Goal: Task Accomplishment & Management: Use online tool/utility

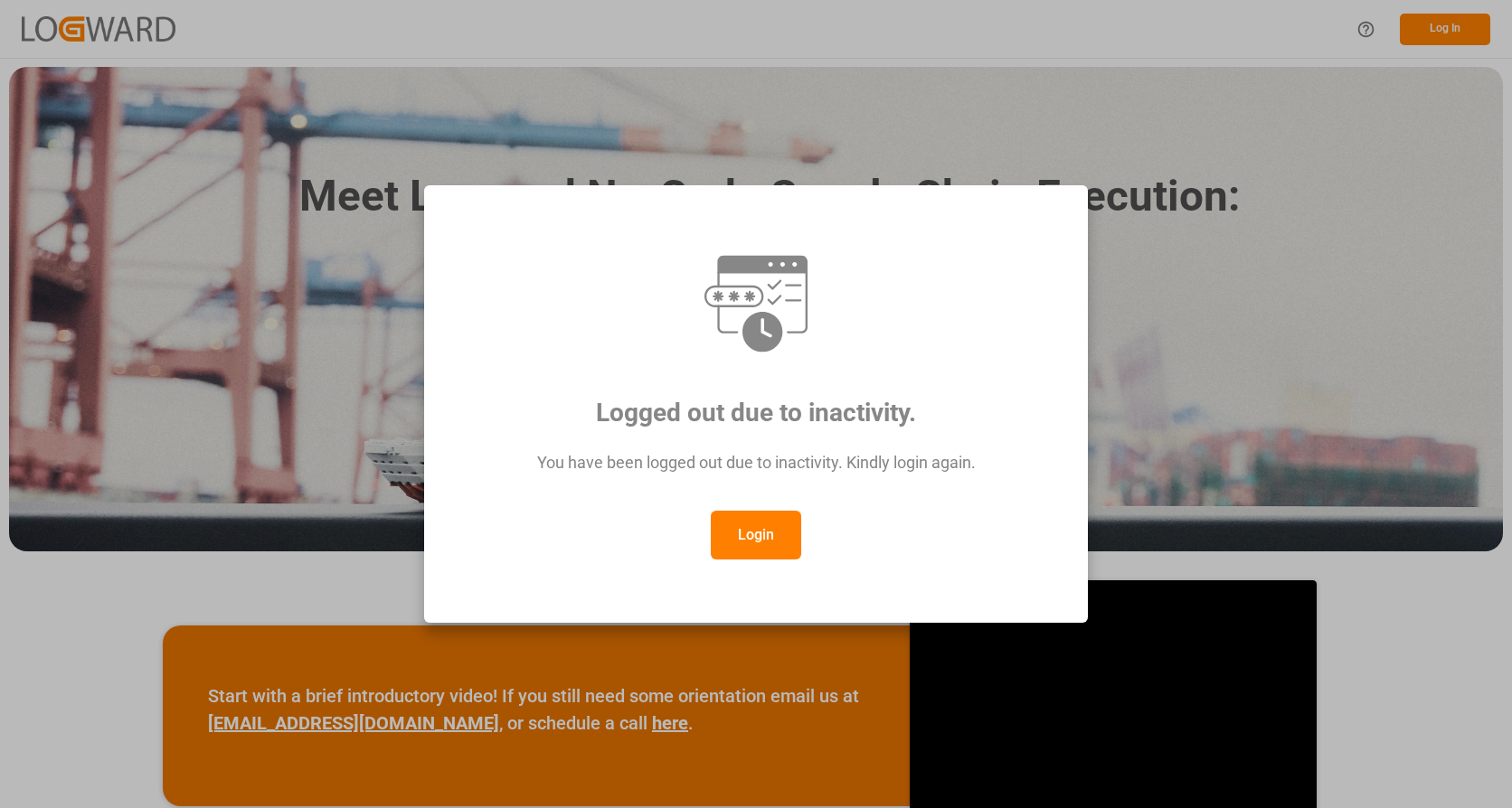
click at [777, 529] on button "Login" at bounding box center [756, 535] width 91 height 49
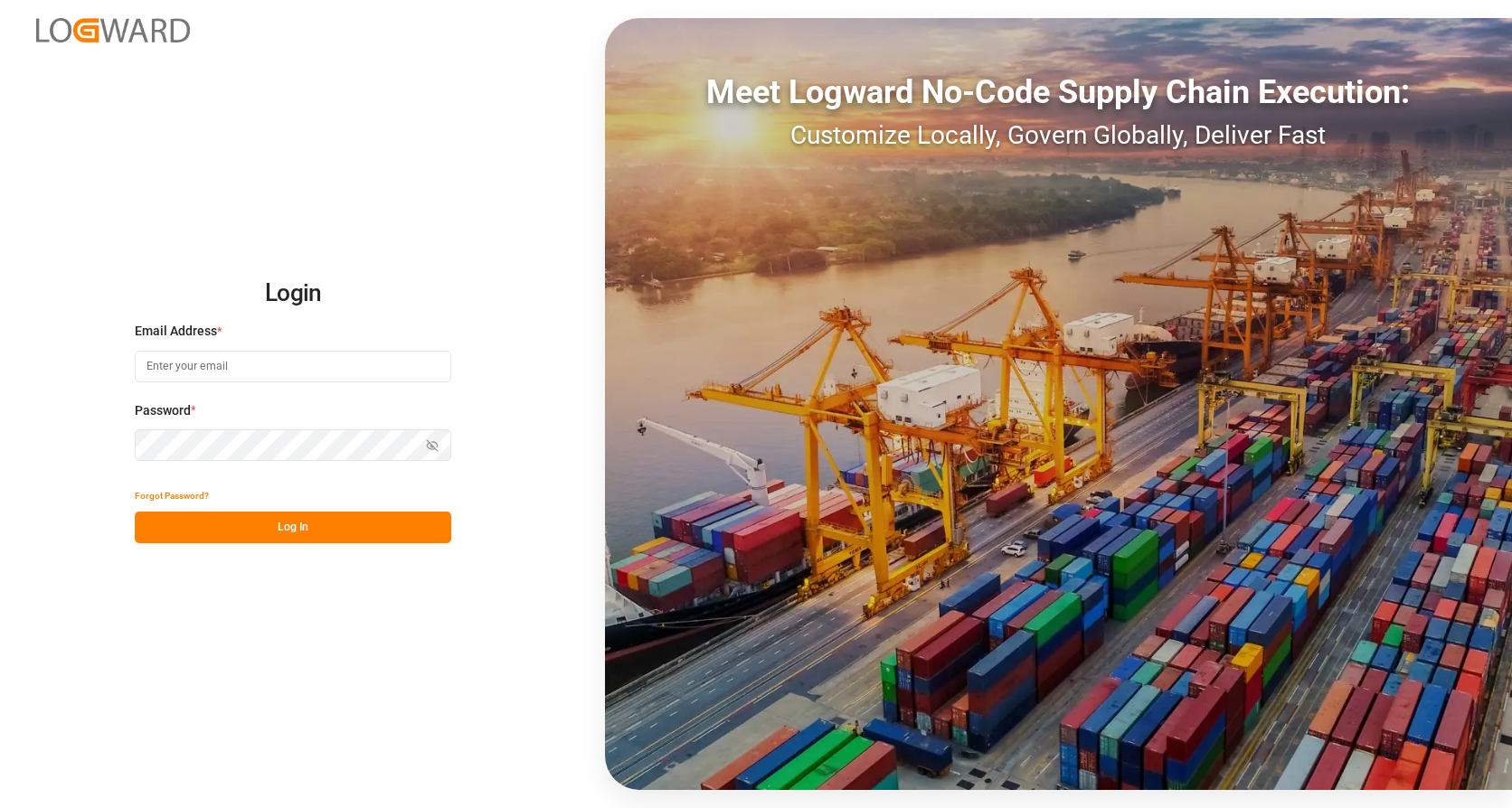
click at [284, 371] on input at bounding box center [293, 366] width 317 height 31
type input "[PERSON_NAME][EMAIL_ADDRESS][PERSON_NAME][DOMAIN_NAME]"
click at [324, 524] on button "Log In" at bounding box center [293, 527] width 317 height 31
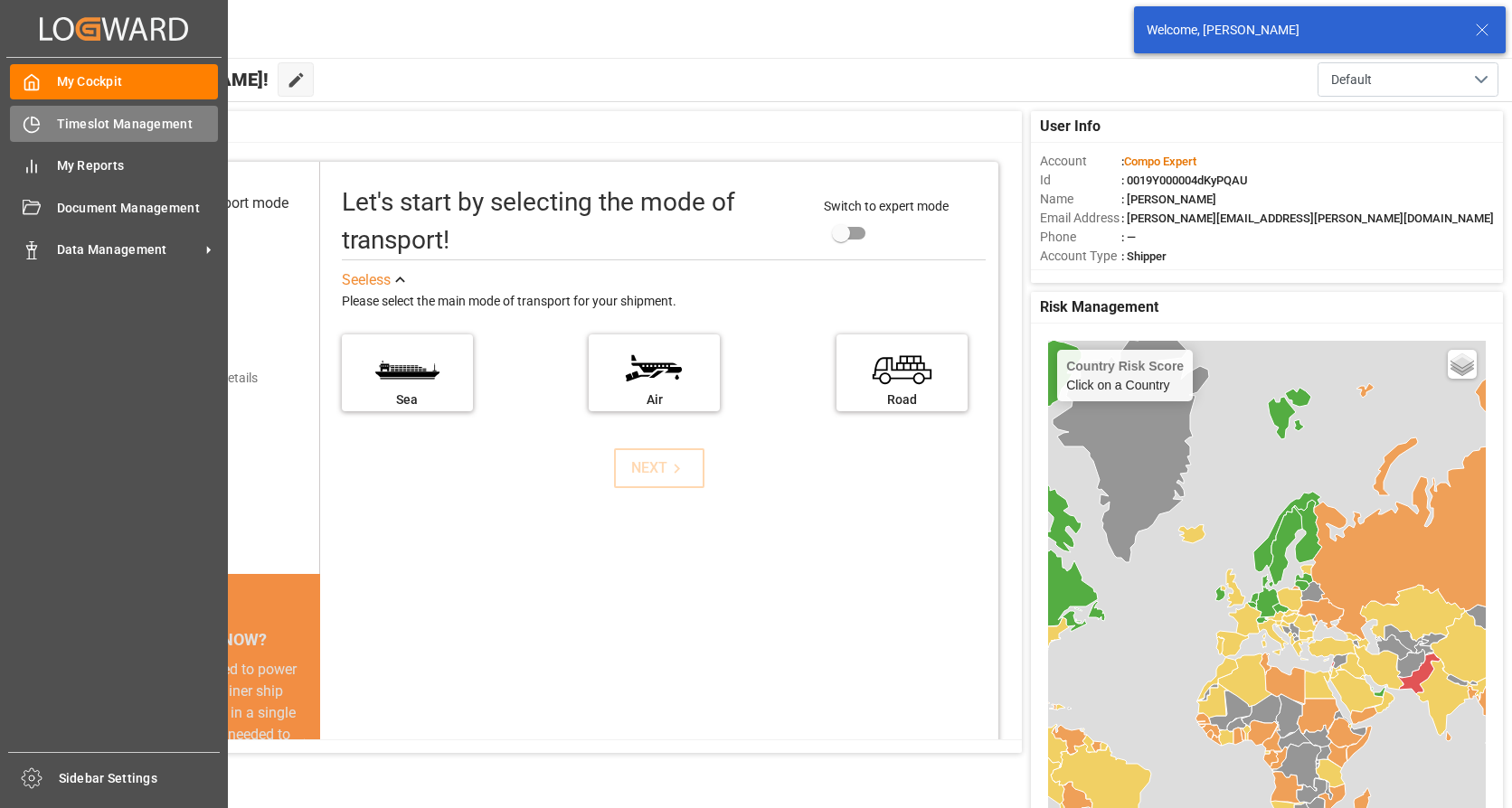
click at [81, 119] on span "Timeslot Management" at bounding box center [138, 124] width 161 height 19
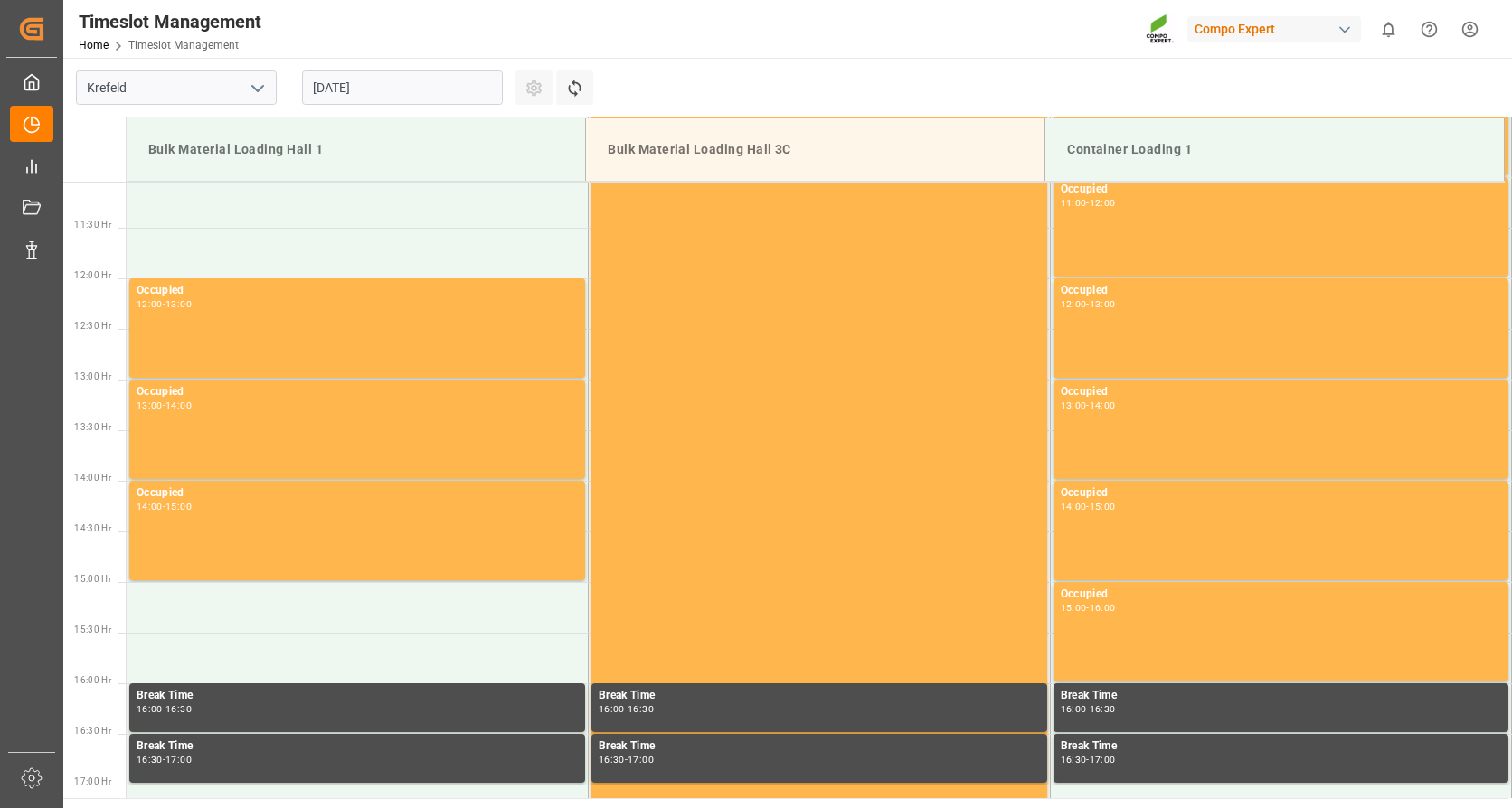
scroll to position [1304, 0]
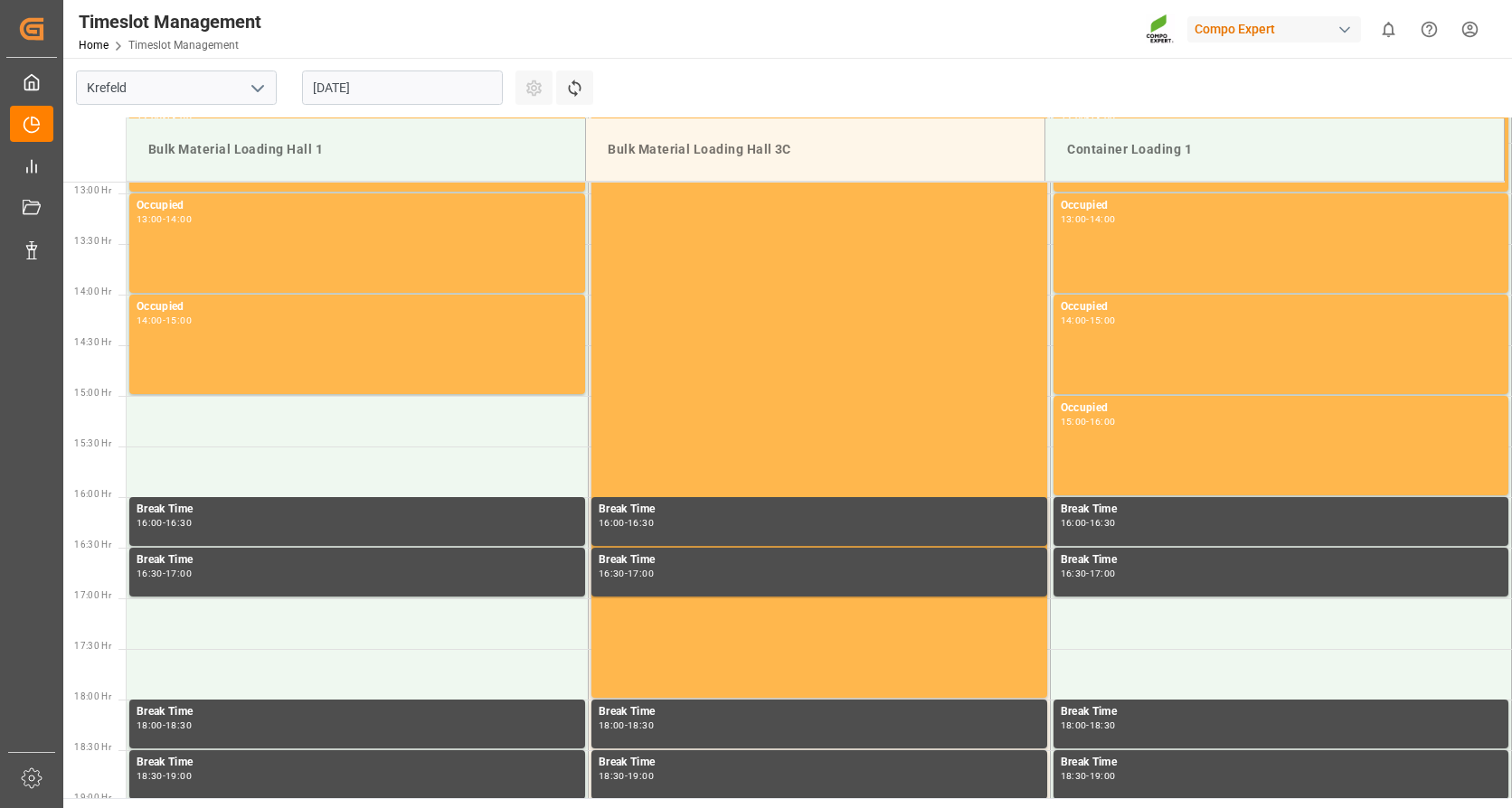
click at [406, 83] on input "[DATE]" at bounding box center [402, 87] width 201 height 34
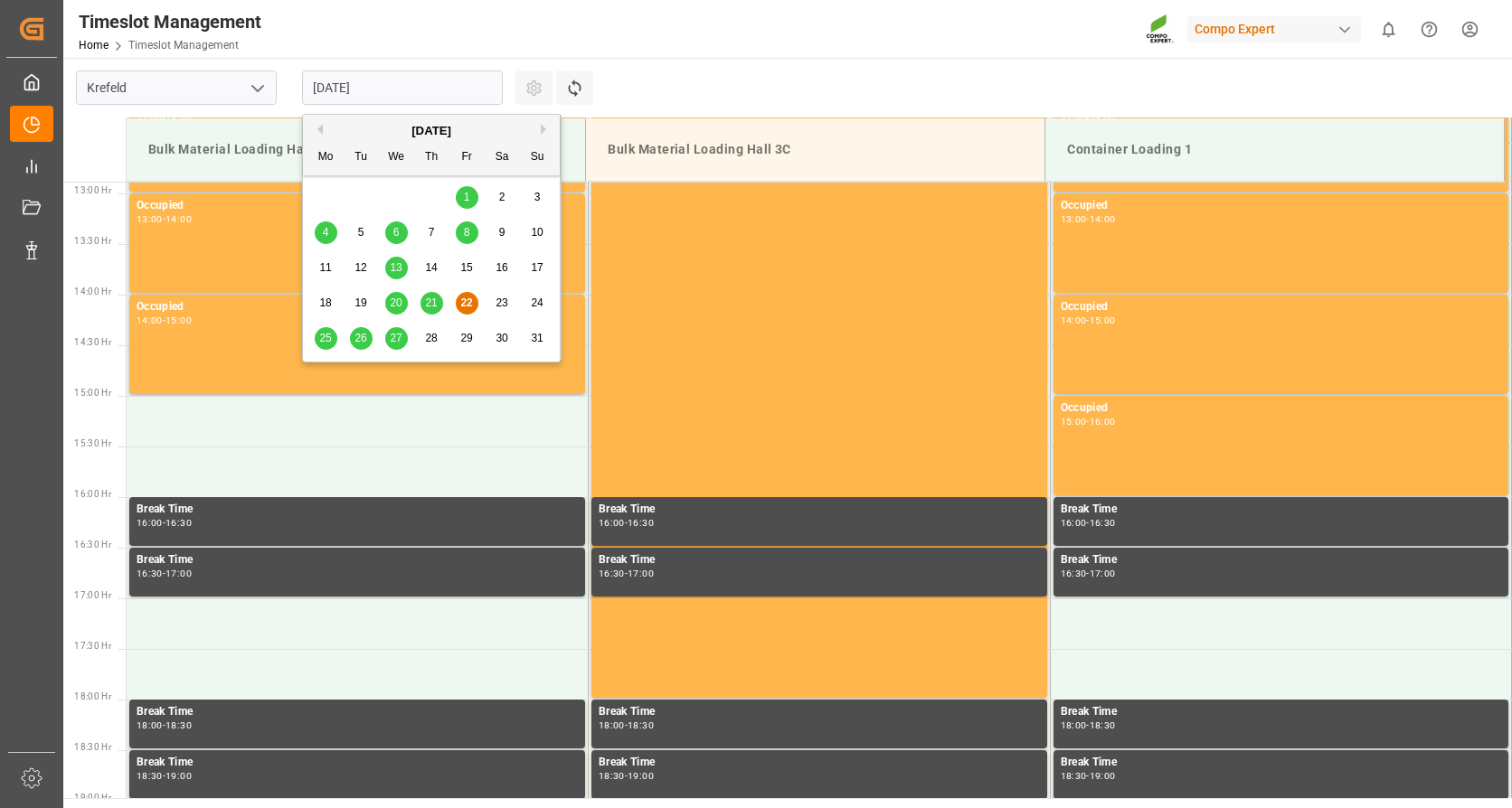
click at [544, 127] on button "Next Month" at bounding box center [546, 129] width 11 height 11
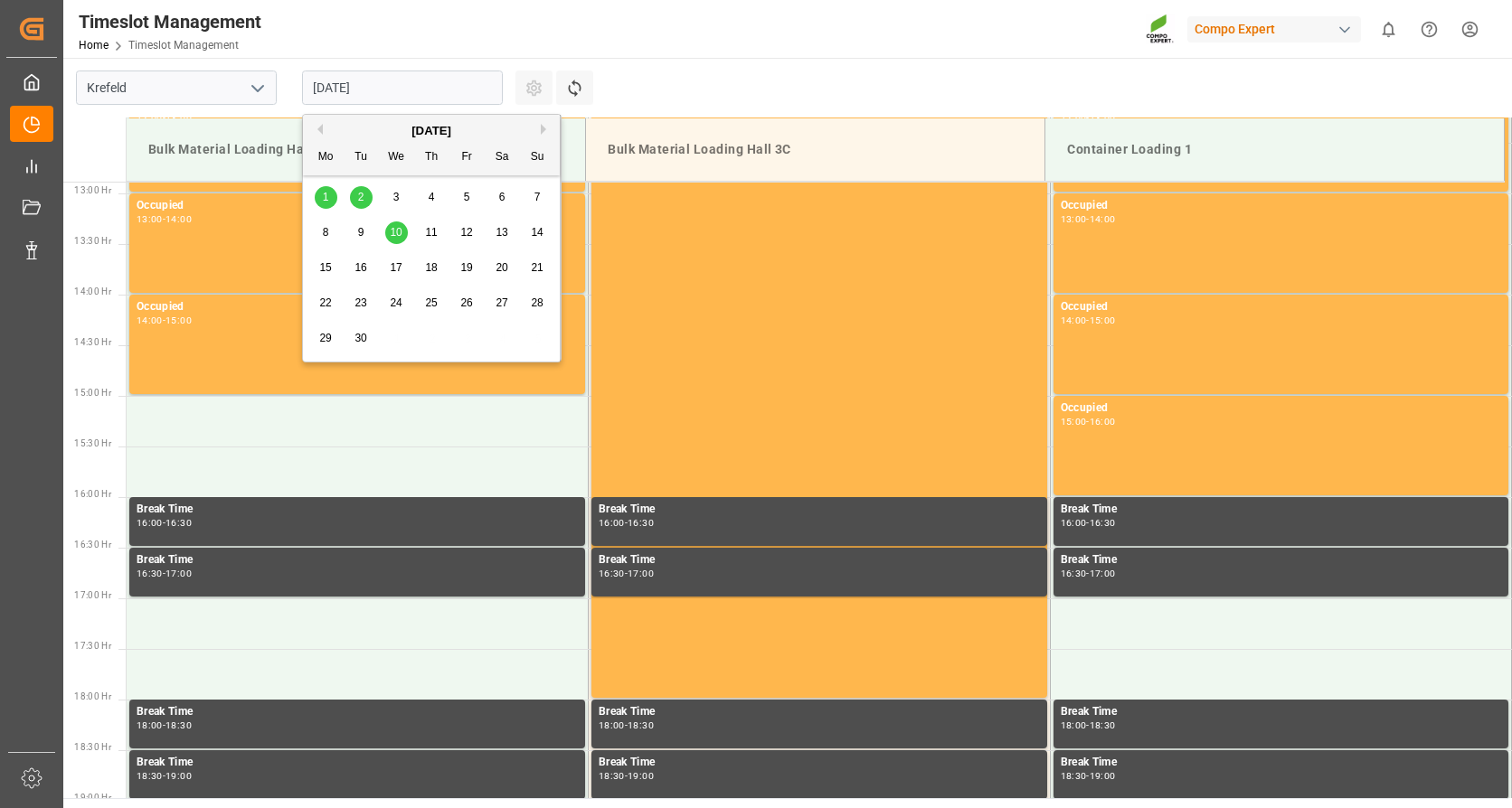
click at [362, 195] on span "2" at bounding box center [361, 197] width 6 height 13
